Goal: Information Seeking & Learning: Learn about a topic

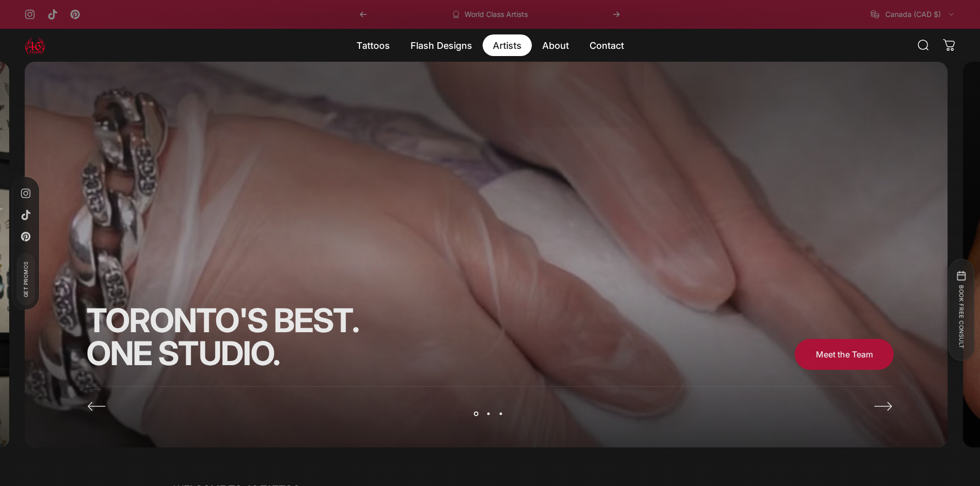
click at [505, 47] on magnet-element "Artists Artists" at bounding box center [507, 45] width 49 height 22
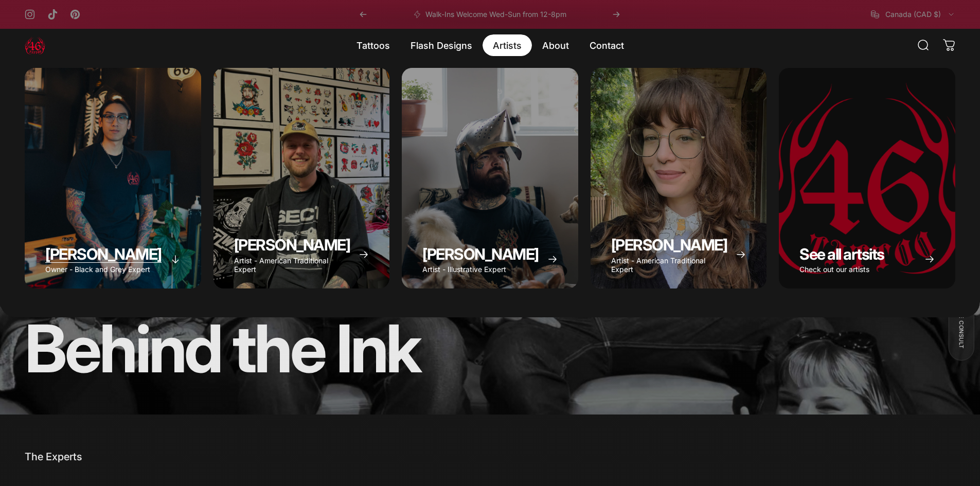
click at [152, 133] on div "Geoffrey Wong" at bounding box center [113, 178] width 176 height 221
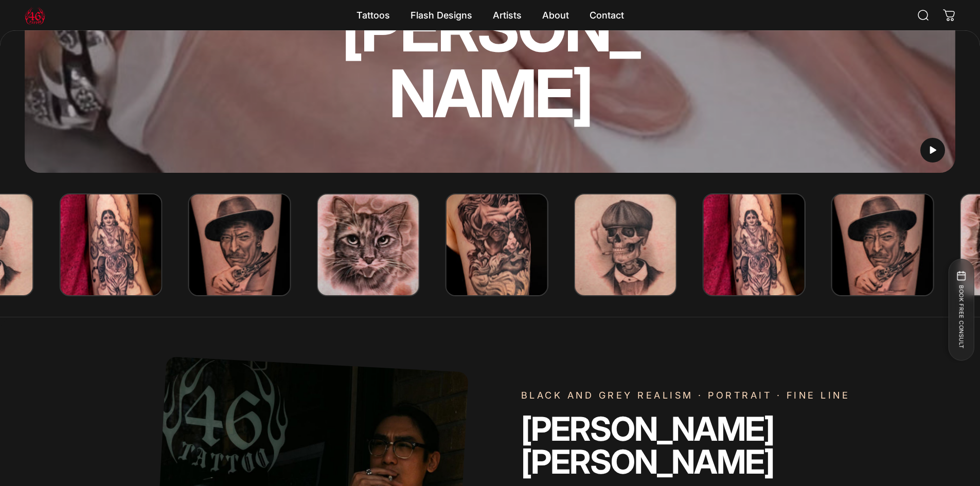
scroll to position [255, 0]
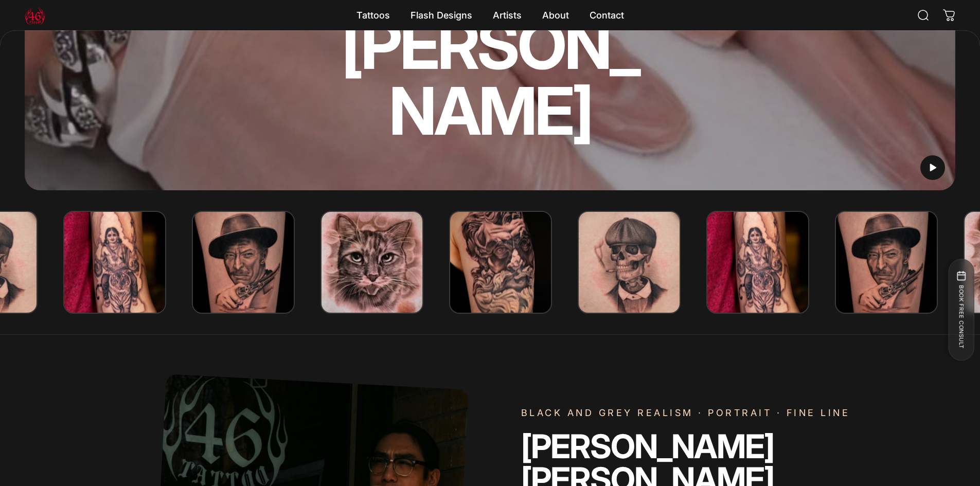
click at [639, 286] on img at bounding box center [629, 262] width 103 height 103
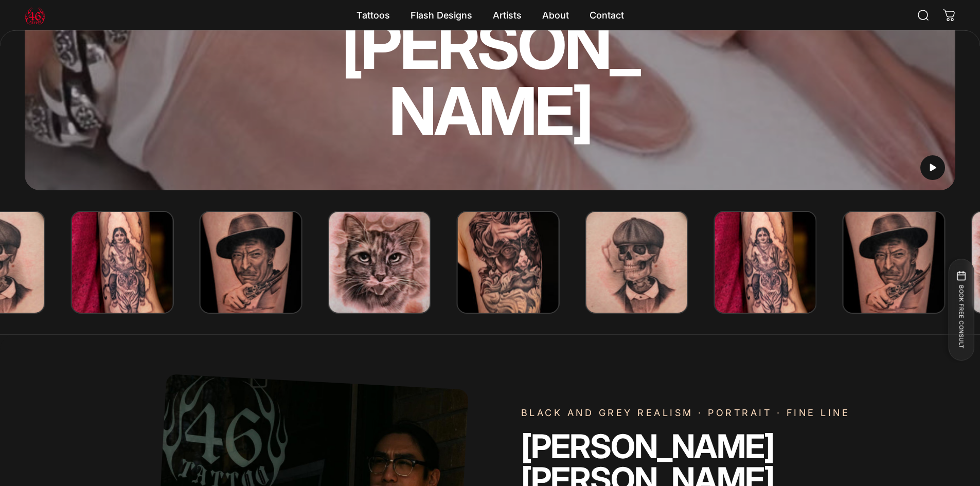
click at [748, 299] on img at bounding box center [765, 262] width 103 height 103
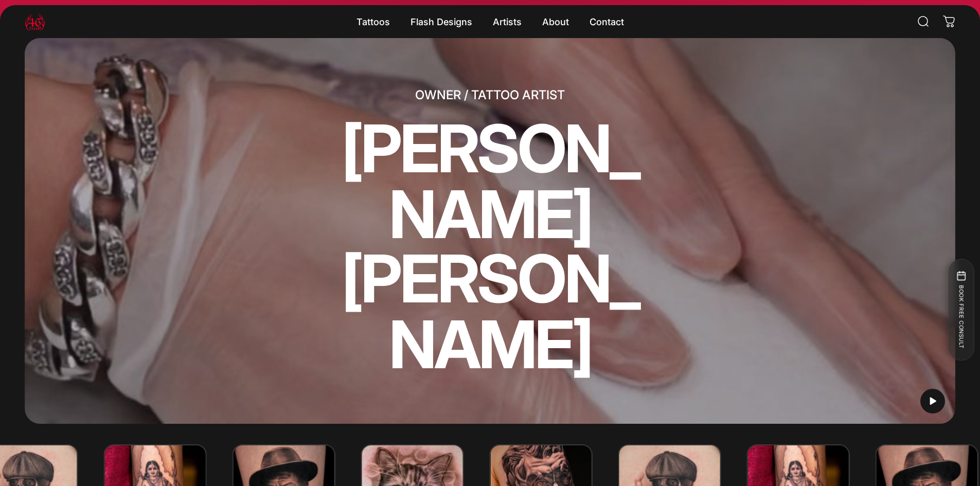
scroll to position [0, 0]
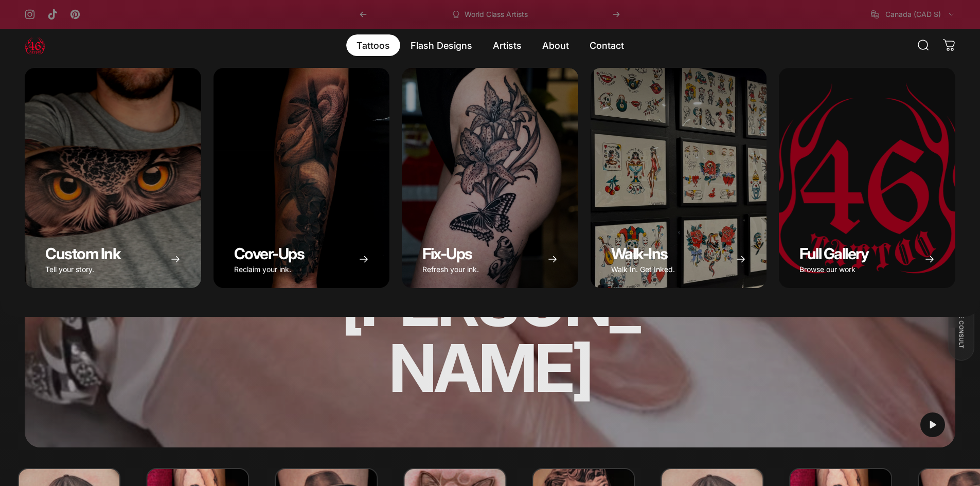
click at [369, 54] on magnet-element "Tattoos Tattoos" at bounding box center [373, 45] width 54 height 22
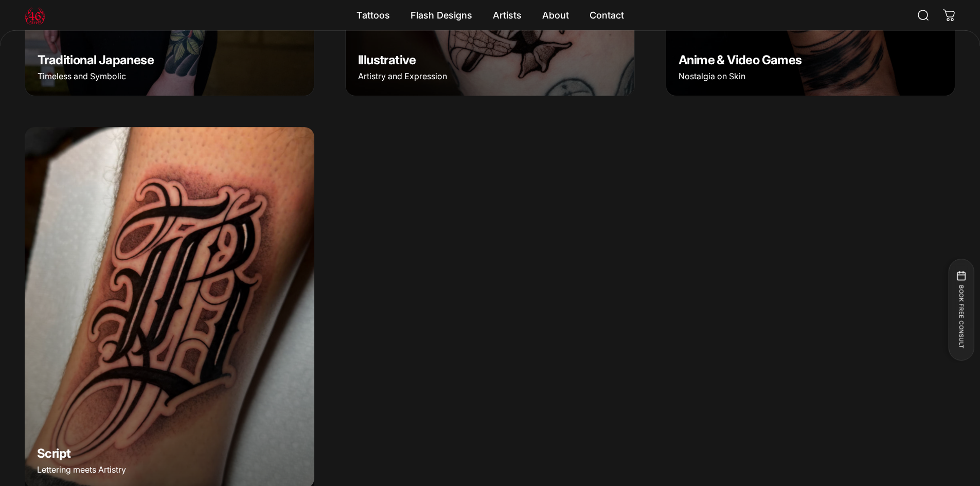
scroll to position [1129, 0]
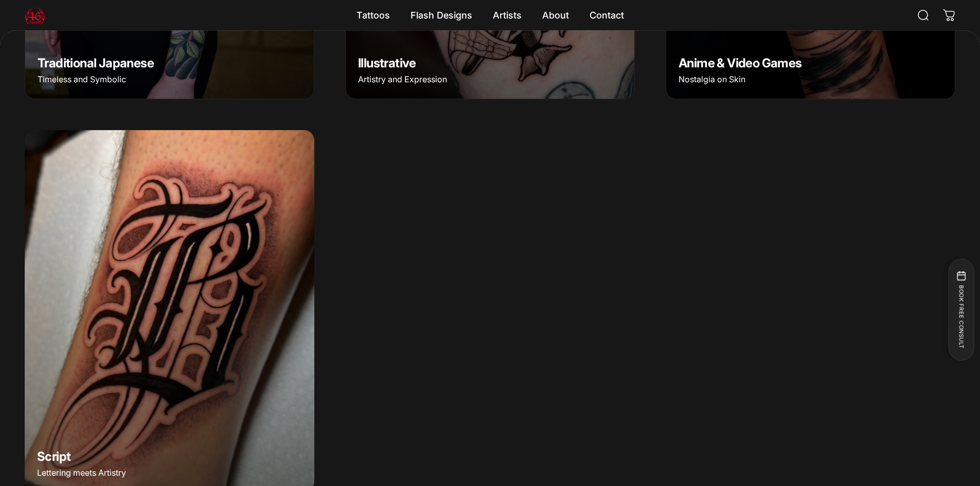
click at [192, 324] on img "Script" at bounding box center [169, 311] width 304 height 380
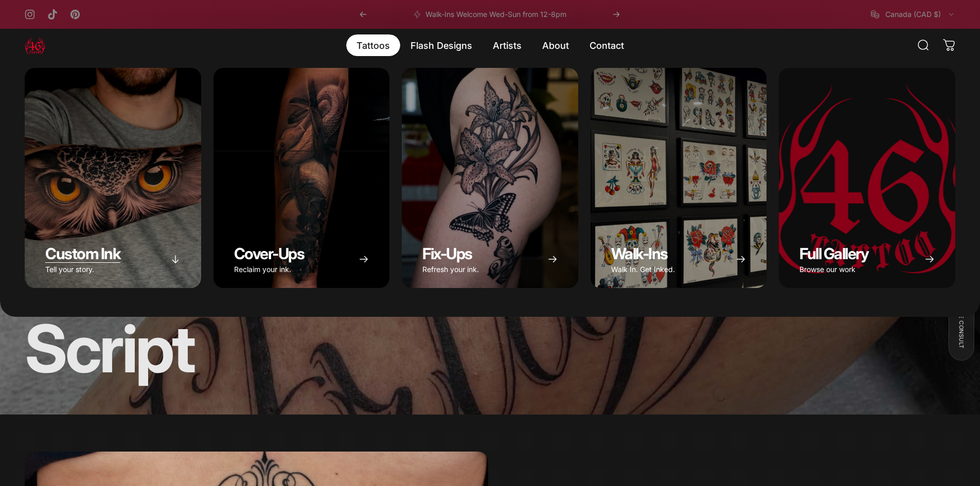
click at [171, 181] on div "Custom Ink" at bounding box center [113, 178] width 176 height 220
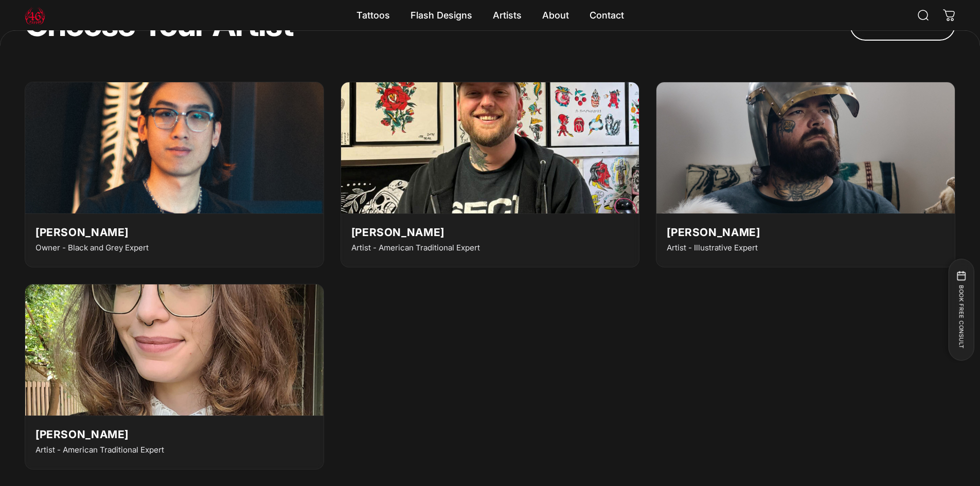
scroll to position [3293, 0]
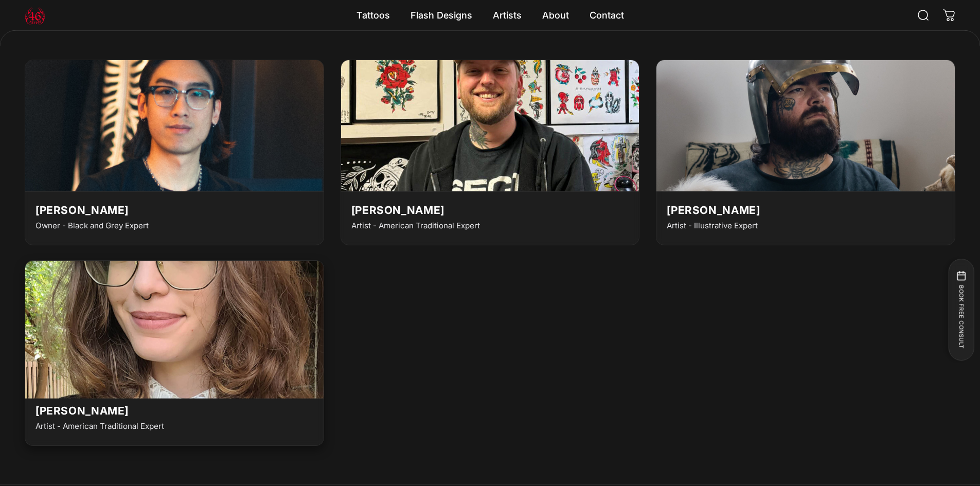
click at [229, 335] on img at bounding box center [174, 326] width 328 height 145
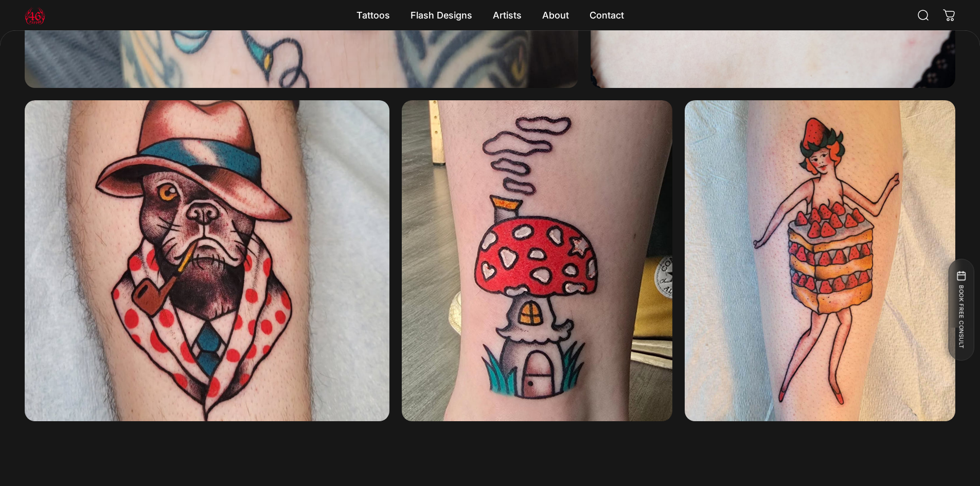
scroll to position [1798, 0]
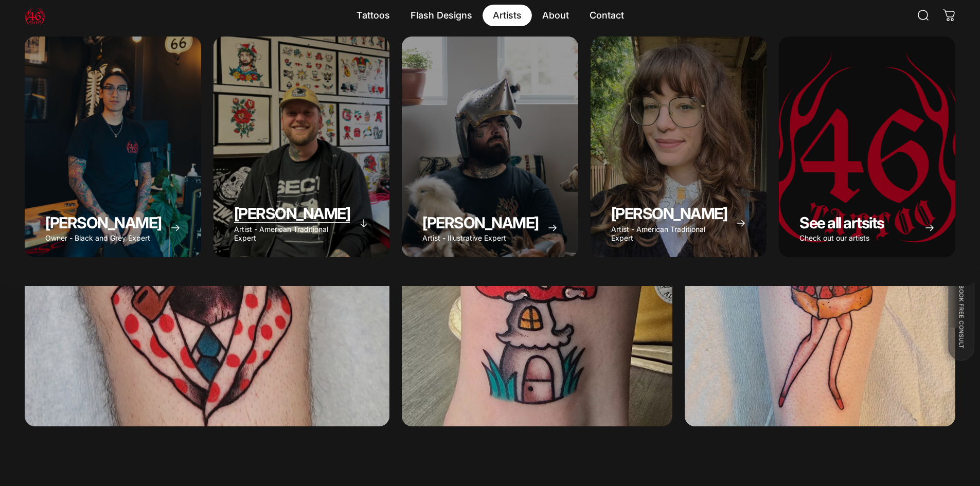
click at [374, 146] on div "Spencer Skalko" at bounding box center [302, 147] width 176 height 221
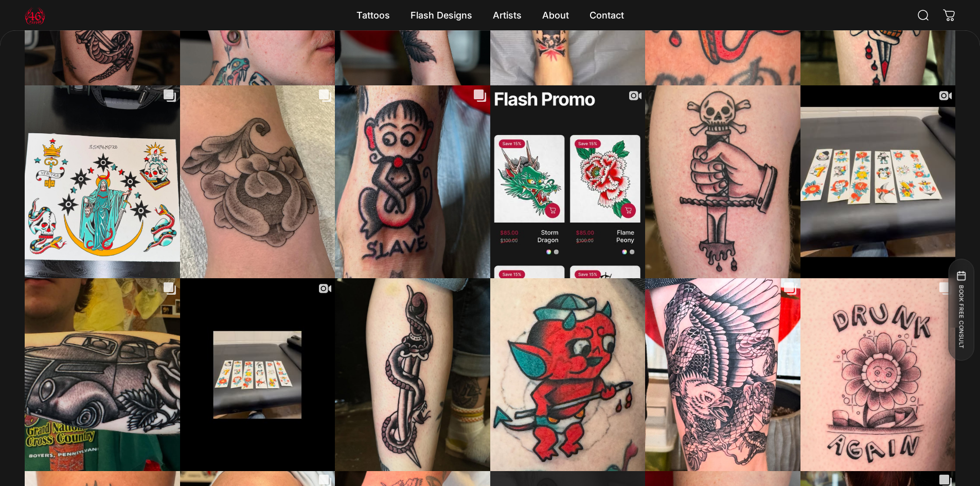
scroll to position [2570, 0]
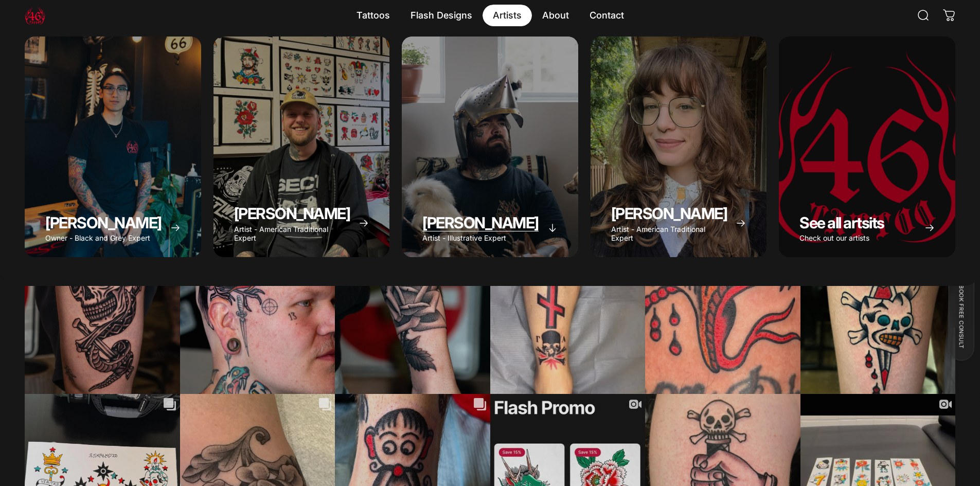
click at [528, 113] on div "Taivas Jättiläinen" at bounding box center [490, 147] width 176 height 221
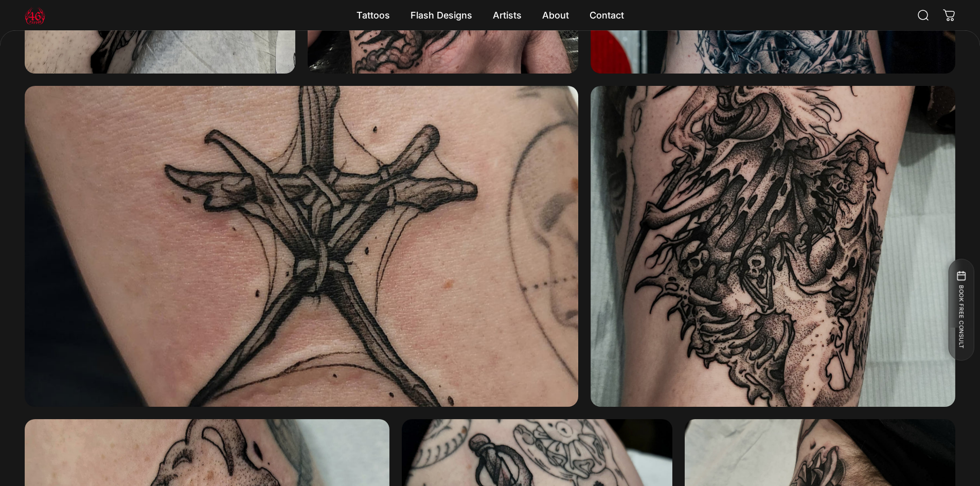
scroll to position [1181, 0]
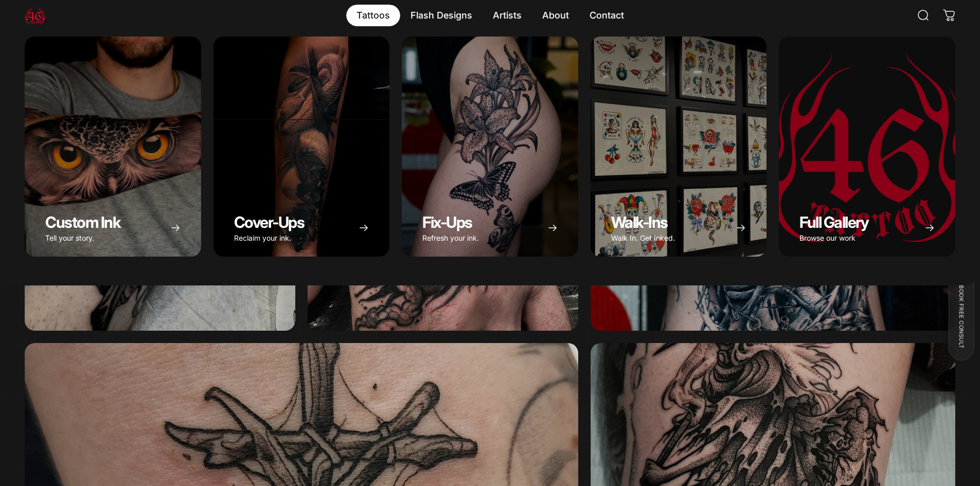
click at [386, 13] on magnet-element "Tattoos Tattoos" at bounding box center [373, 16] width 54 height 22
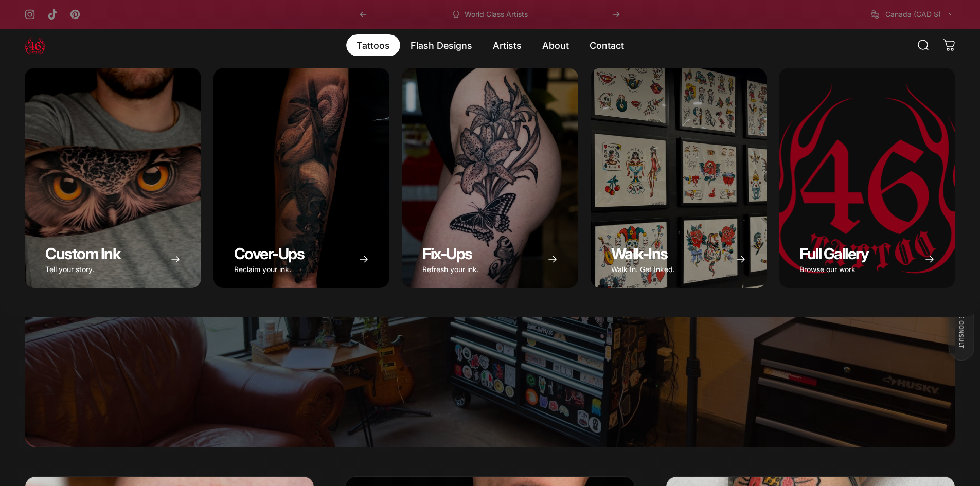
click at [387, 43] on magnet-element "Tattoos Tattoos" at bounding box center [373, 45] width 54 height 22
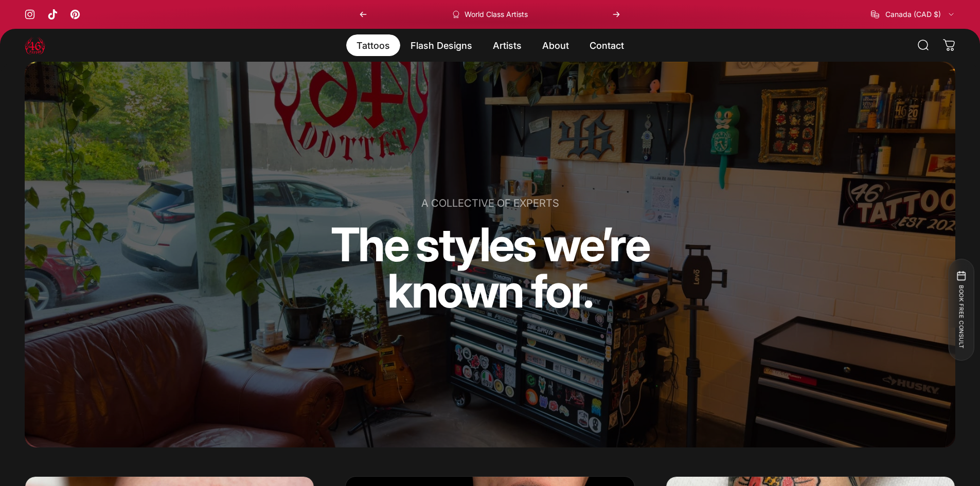
click at [381, 45] on magnet-element "Tattoos Tattoos" at bounding box center [373, 45] width 54 height 22
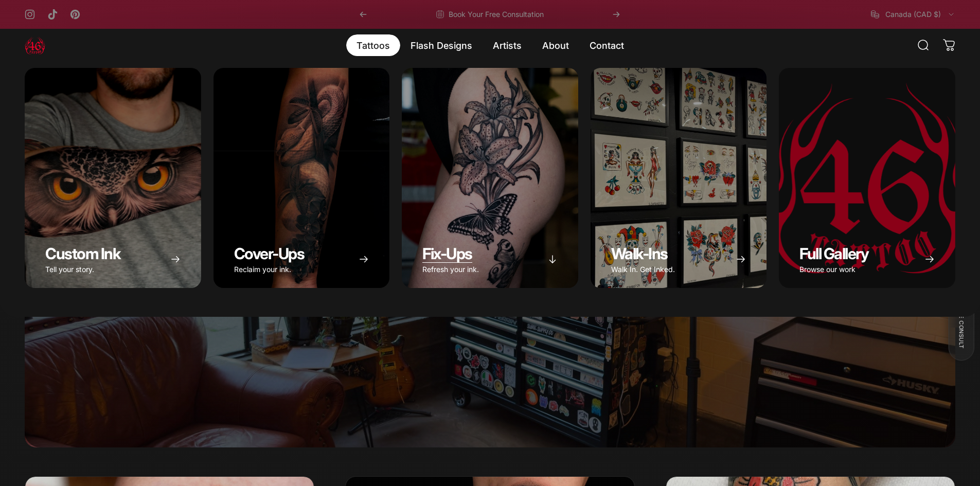
click at [475, 154] on div "Fix-Ups" at bounding box center [490, 178] width 176 height 220
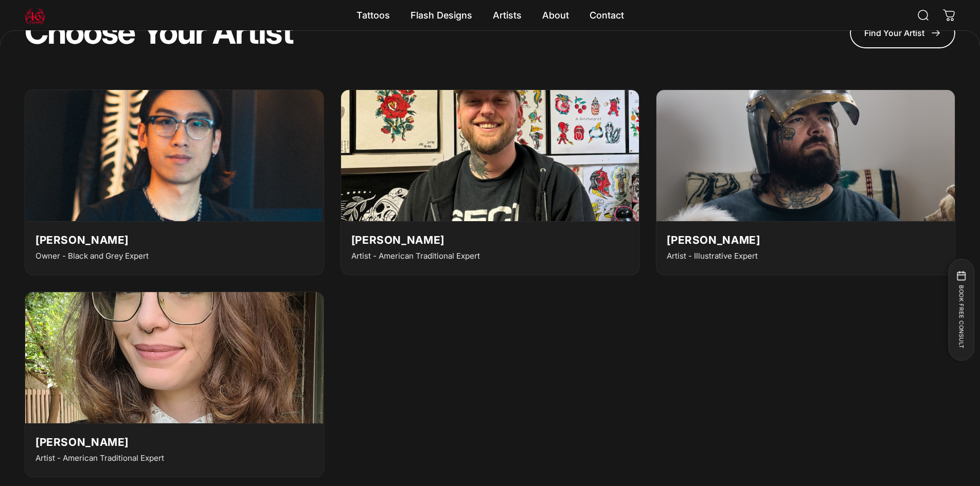
scroll to position [1698, 0]
